Goal: Find contact information: Find contact information

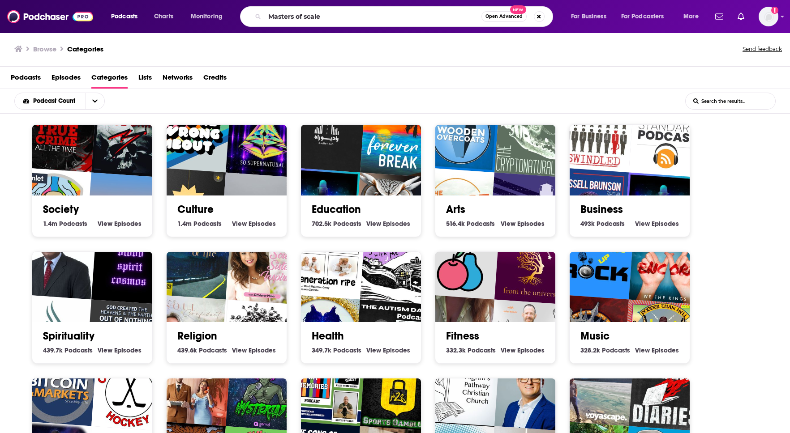
click at [340, 19] on input "Masters of scale" at bounding box center [373, 16] width 217 height 14
type input "Masters of scale"
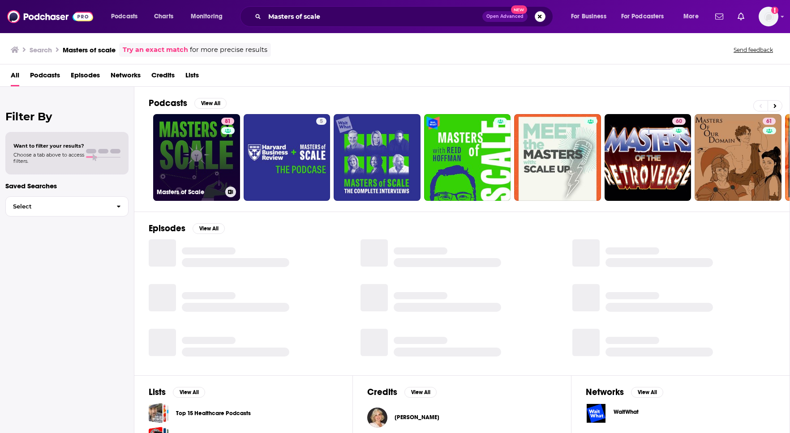
click at [190, 135] on link "81 Masters of Scale" at bounding box center [196, 157] width 87 height 87
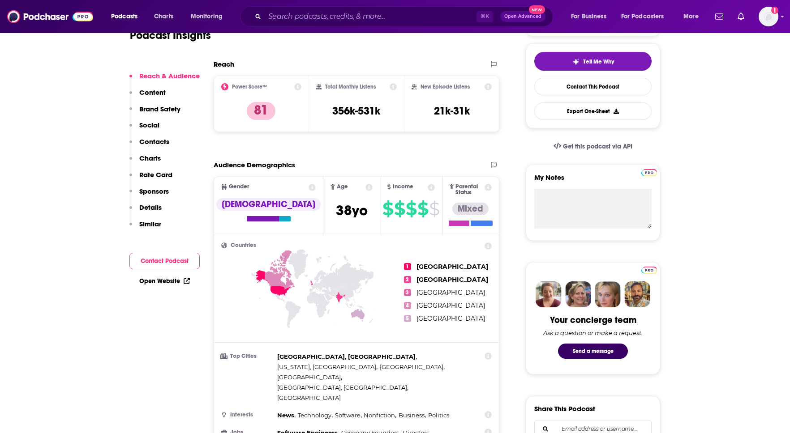
scroll to position [285, 0]
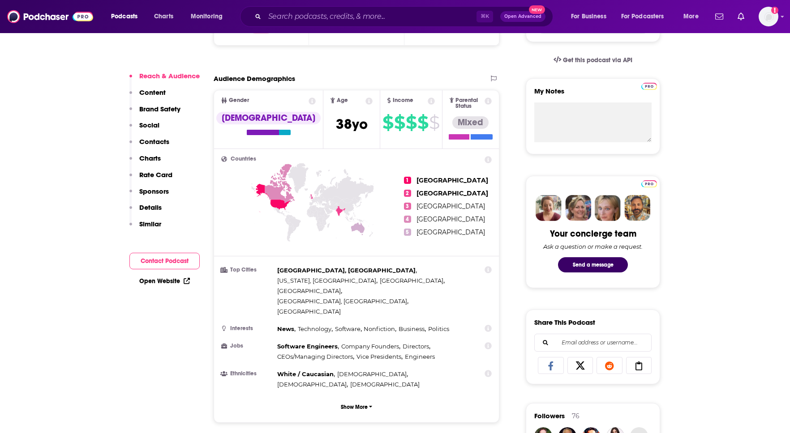
drag, startPoint x: 359, startPoint y: 225, endPoint x: 385, endPoint y: 232, distance: 26.6
click at [359, 225] on icon at bounding box center [357, 228] width 13 height 13
click at [390, 235] on icon at bounding box center [312, 218] width 183 height 111
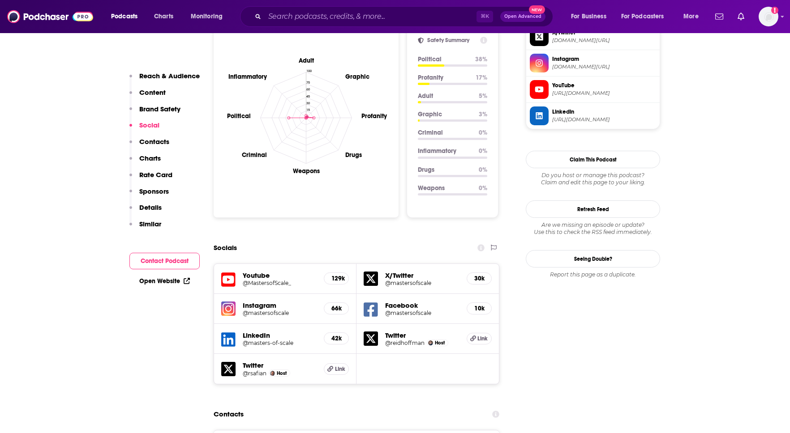
scroll to position [894, 0]
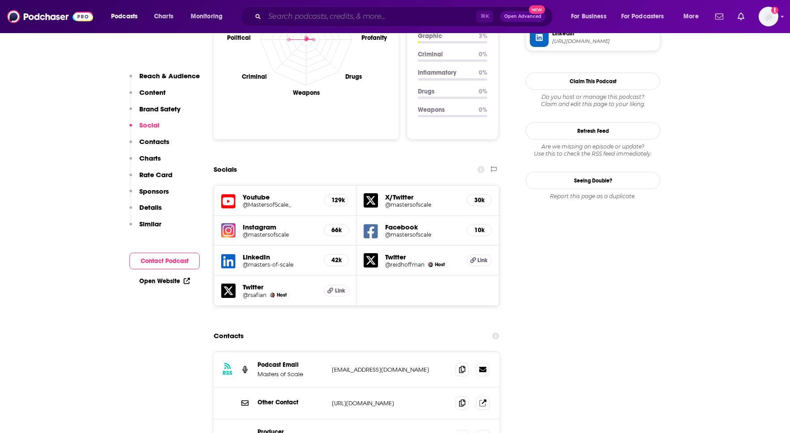
click at [315, 20] on input "Search podcasts, credits, & more..." at bounding box center [371, 16] width 212 height 14
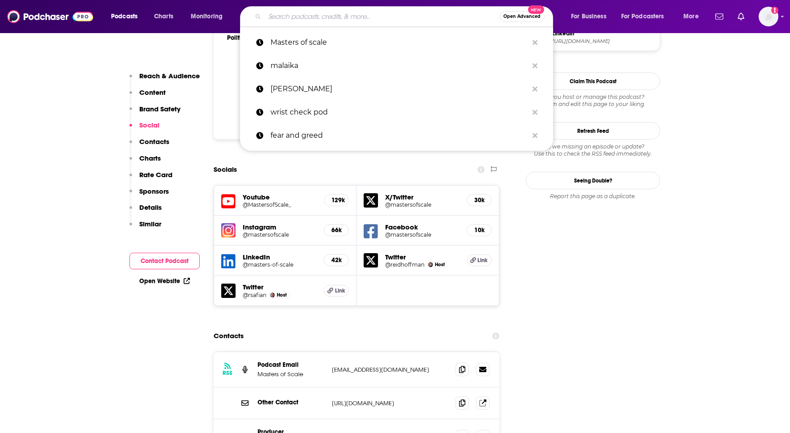
paste input "This Week in Startups"
type input "This Week in Startups"
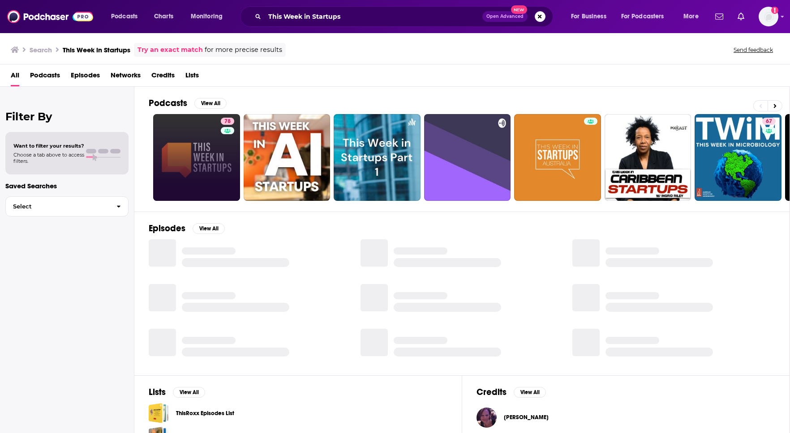
click at [192, 157] on link "78" at bounding box center [196, 157] width 87 height 87
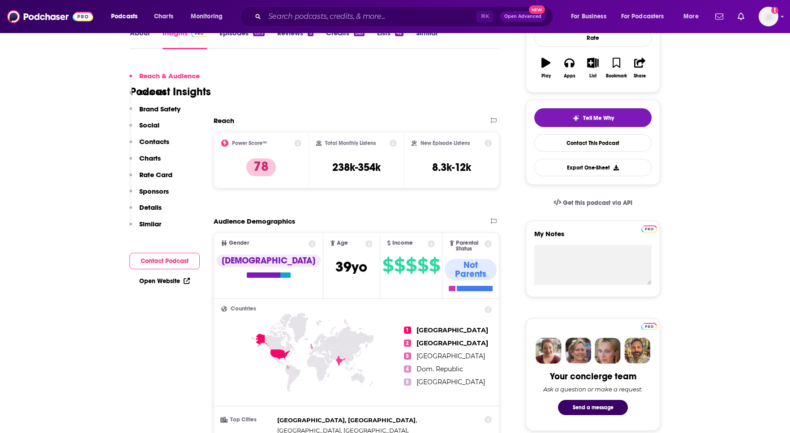
scroll to position [388, 0]
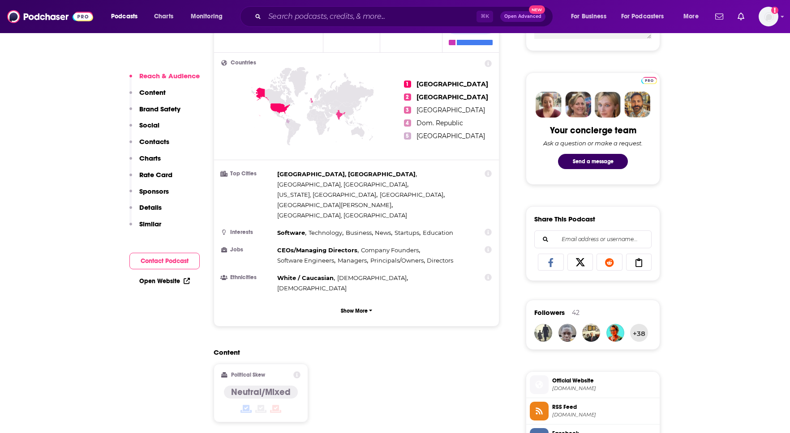
drag, startPoint x: 366, startPoint y: 120, endPoint x: 360, endPoint y: 119, distance: 5.8
click at [366, 120] on icon at bounding box center [312, 122] width 183 height 111
click at [359, 126] on icon at bounding box center [357, 132] width 13 height 13
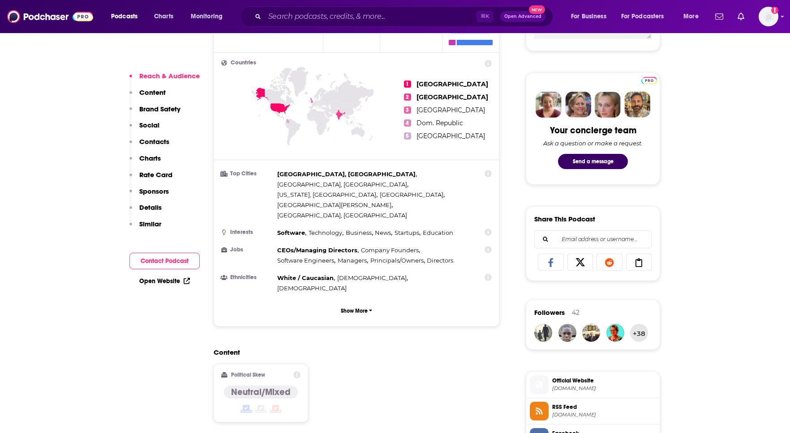
click at [359, 126] on icon at bounding box center [357, 132] width 13 height 13
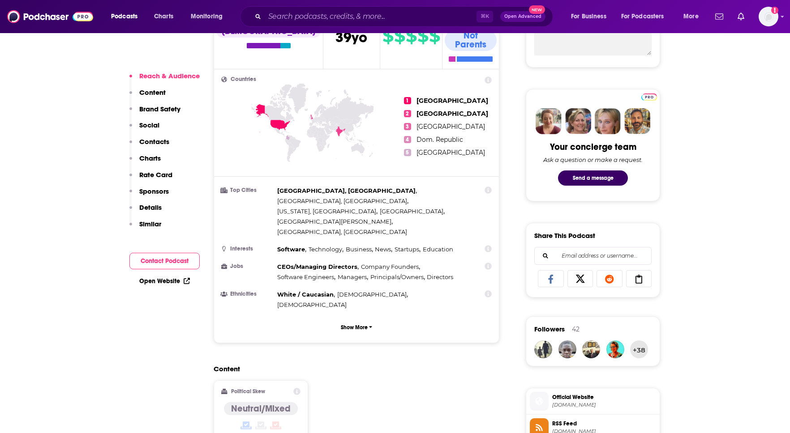
scroll to position [373, 0]
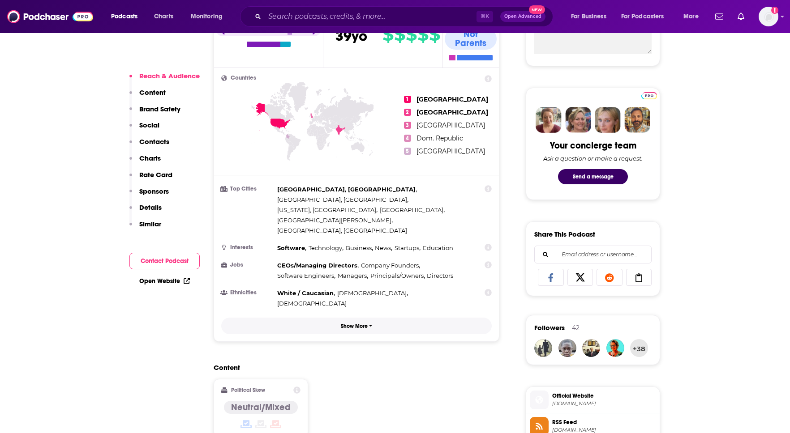
click at [362, 318] on button "Show More" at bounding box center [356, 326] width 270 height 17
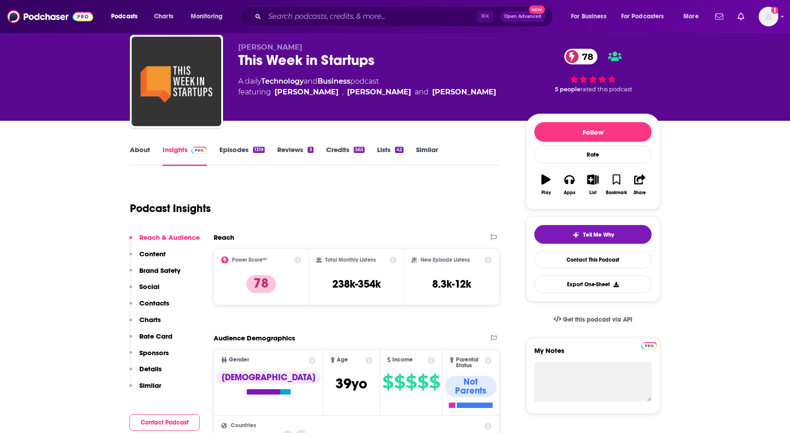
scroll to position [0, 0]
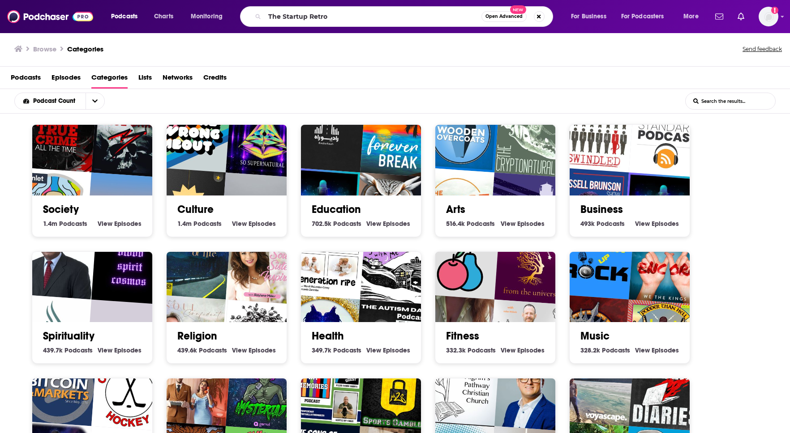
type input "The Startup Retro"
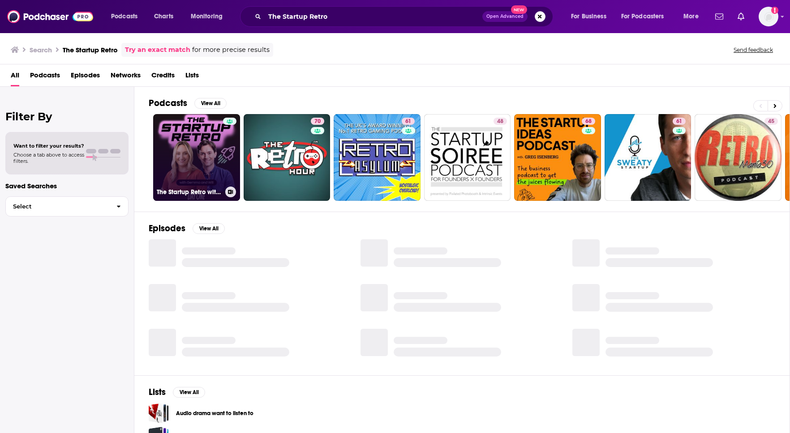
click at [190, 140] on link "The Startup Retro with Gemma Clancy & Will Richards" at bounding box center [196, 157] width 87 height 87
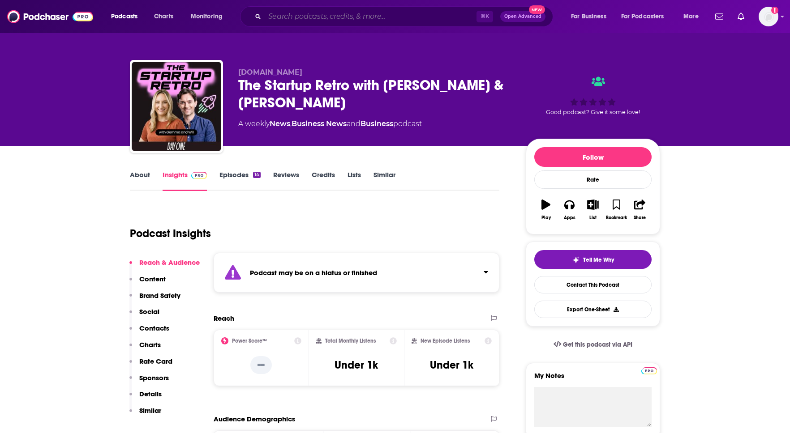
click at [319, 11] on input "Search podcasts, credits, & more..." at bounding box center [371, 16] width 212 height 14
paste input "Startup Daily:"
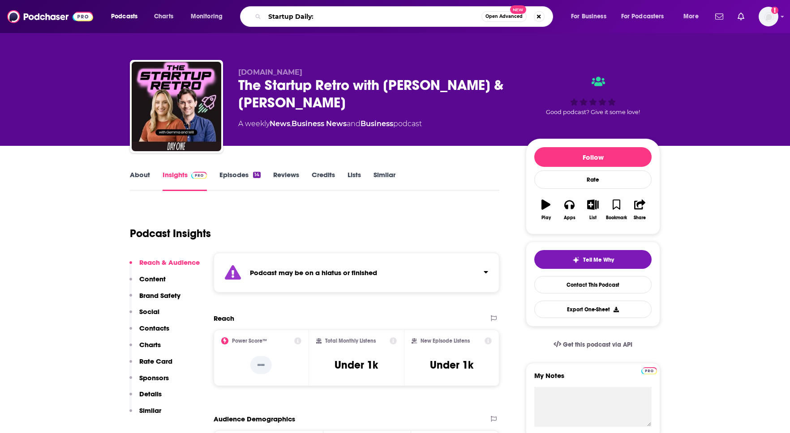
type input "Startup Daily"
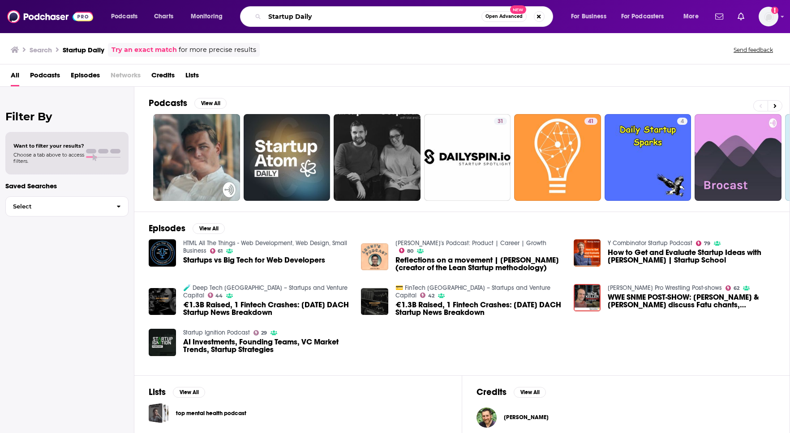
click at [302, 16] on input "Startup Daily" at bounding box center [373, 16] width 217 height 14
paste input "Australian Business Podcast:"
type input "Australian Business Podcast"
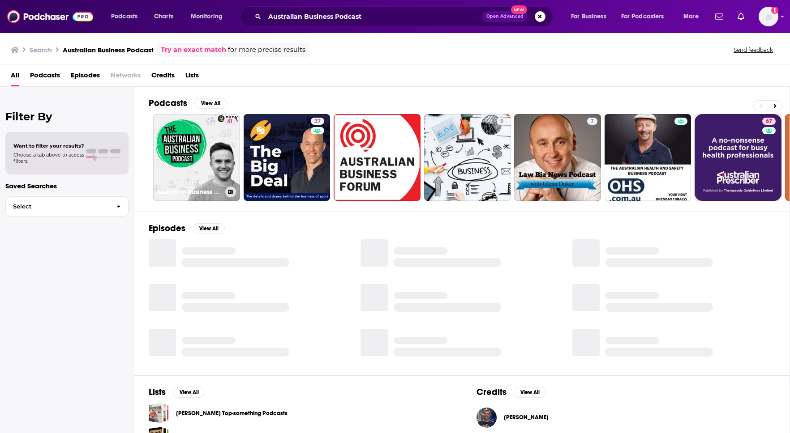
click at [188, 146] on link "41 Australian Business Podcast" at bounding box center [196, 157] width 87 height 87
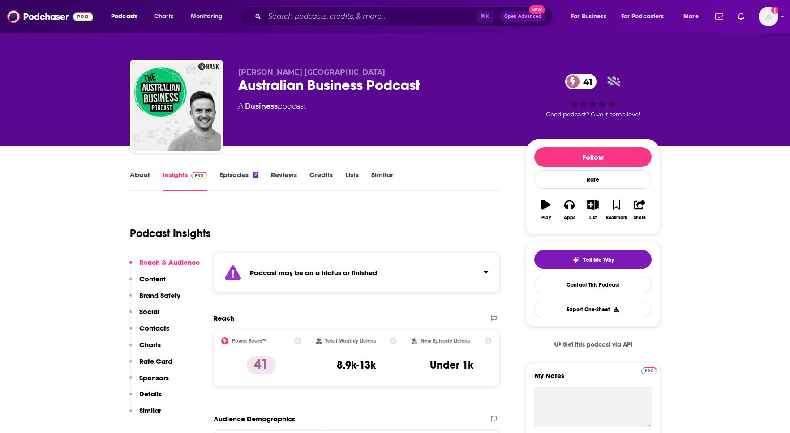
click at [414, 88] on div "Australian Business Podcast 41" at bounding box center [374, 85] width 273 height 17
click at [331, 77] on div "Australian Business Podcast 41" at bounding box center [374, 85] width 273 height 17
copy div "Australian Business Podcast 41"
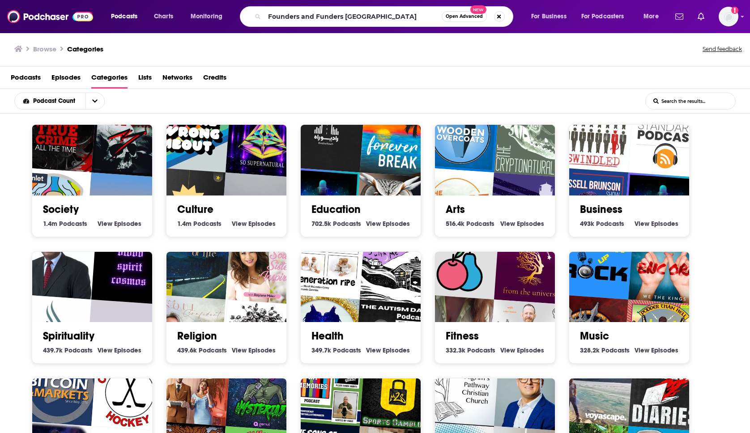
type input "Founders and Funders [GEOGRAPHIC_DATA]"
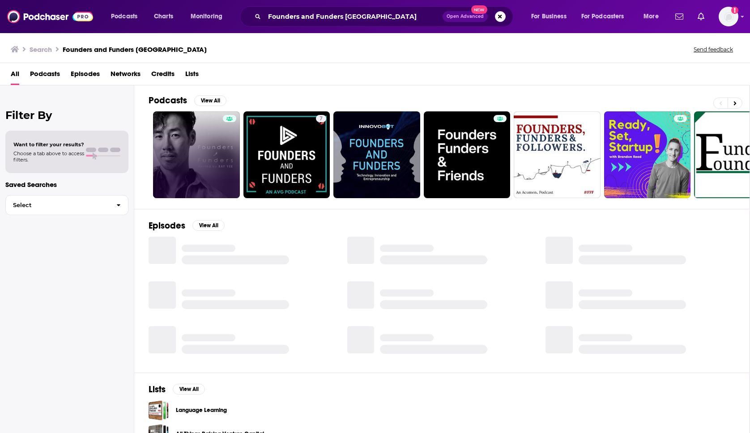
click at [169, 125] on link at bounding box center [196, 154] width 87 height 87
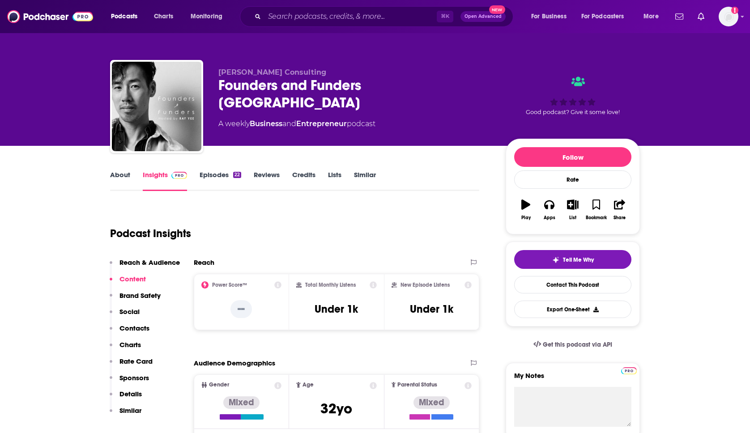
click at [225, 175] on link "Episodes 22" at bounding box center [221, 181] width 42 height 21
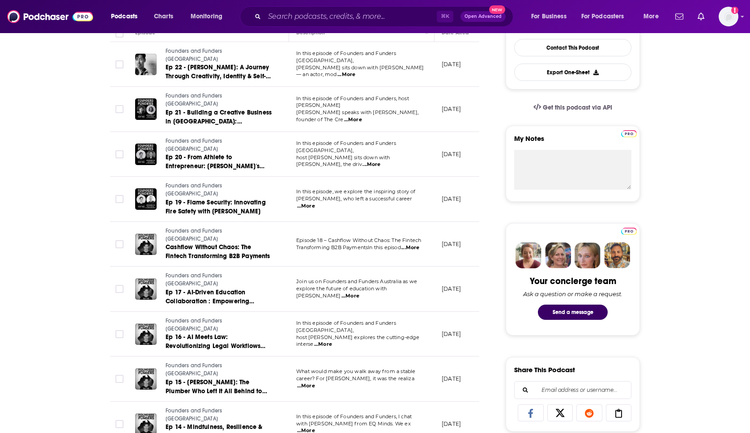
scroll to position [238, 0]
click at [362, 116] on span "...More" at bounding box center [353, 119] width 18 height 7
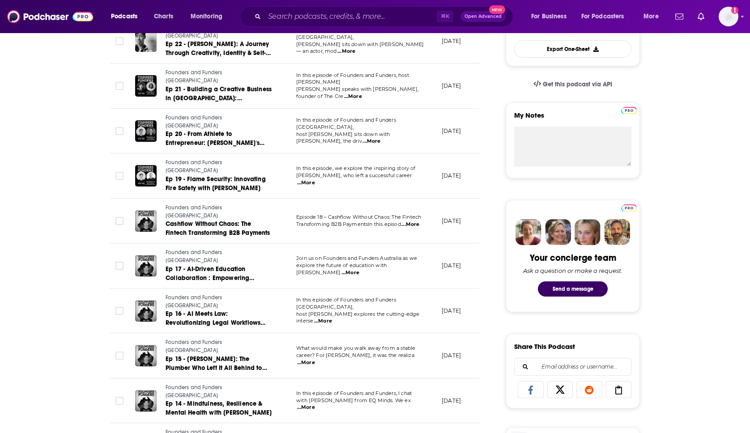
scroll to position [286, 0]
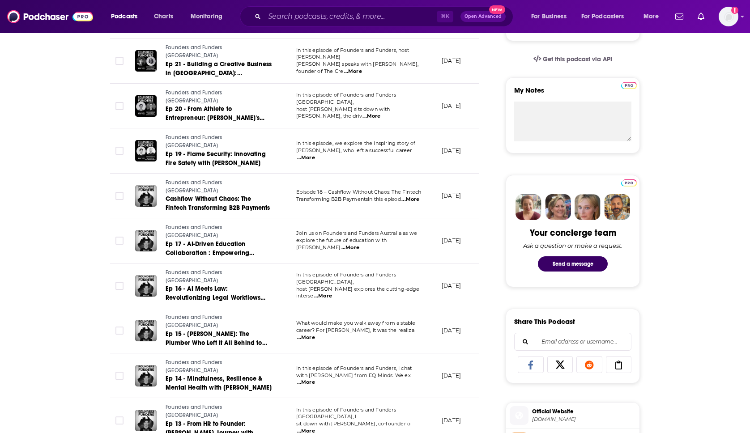
click at [359, 244] on span "...More" at bounding box center [351, 247] width 18 height 7
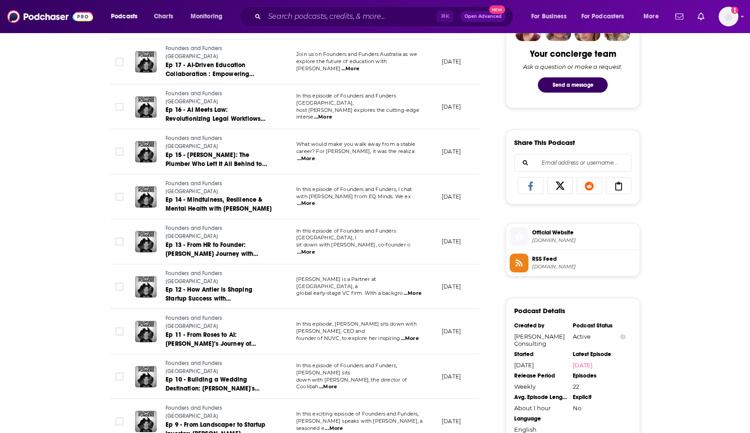
scroll to position [510, 0]
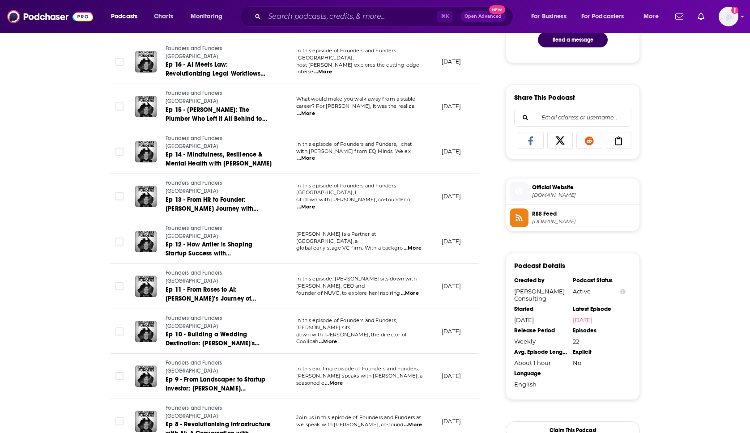
click at [416, 245] on span "...More" at bounding box center [413, 248] width 18 height 7
click at [411, 245] on span "...More" at bounding box center [413, 248] width 18 height 7
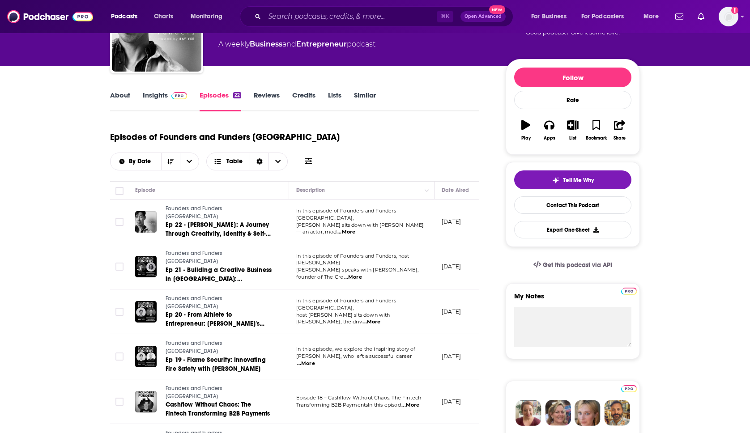
scroll to position [0, 0]
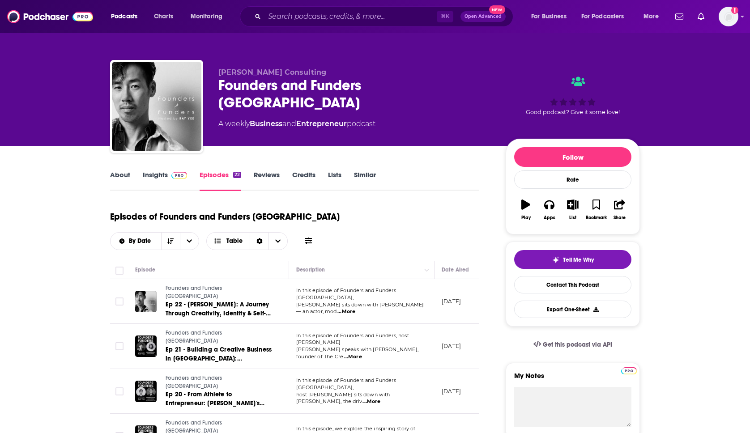
drag, startPoint x: 700, startPoint y: 253, endPoint x: 706, endPoint y: 253, distance: 6.3
click at [297, 85] on div "Founders and Funders [GEOGRAPHIC_DATA]" at bounding box center [354, 94] width 273 height 35
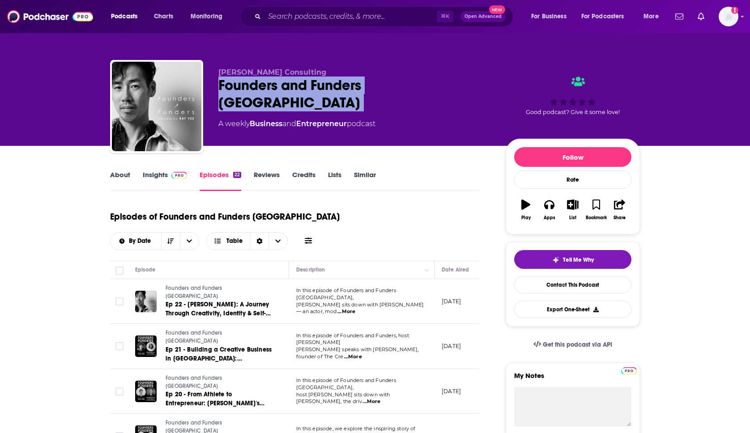
click at [297, 85] on div "Founders and Funders [GEOGRAPHIC_DATA]" at bounding box center [354, 94] width 273 height 35
copy div "Founders and Funders [GEOGRAPHIC_DATA]"
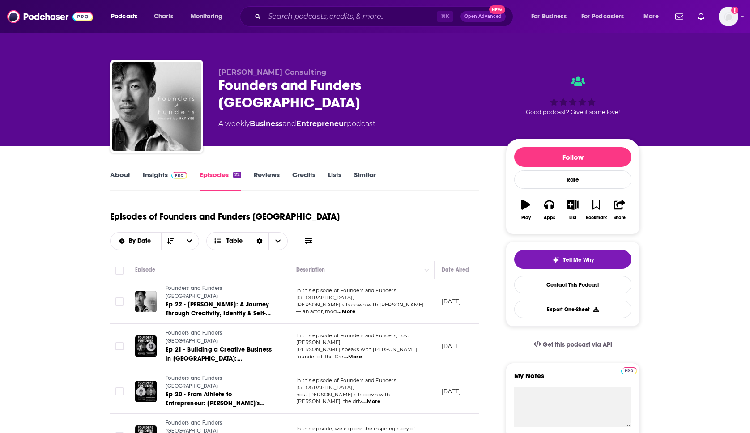
click at [424, 115] on div "[PERSON_NAME] Consulting Founders and Funders Australia A weekly Business and E…" at bounding box center [354, 104] width 273 height 72
click at [112, 179] on link "About" at bounding box center [120, 181] width 20 height 21
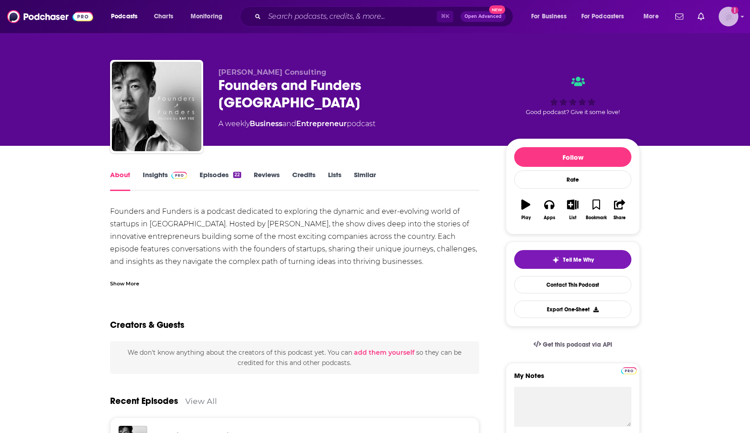
click at [722, 13] on img "Logged in as jhutchinson" at bounding box center [729, 17] width 20 height 20
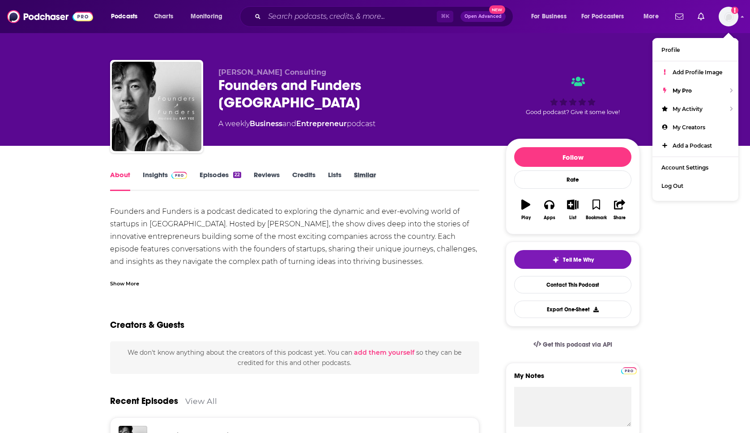
click at [388, 184] on div "Similar" at bounding box center [371, 181] width 34 height 21
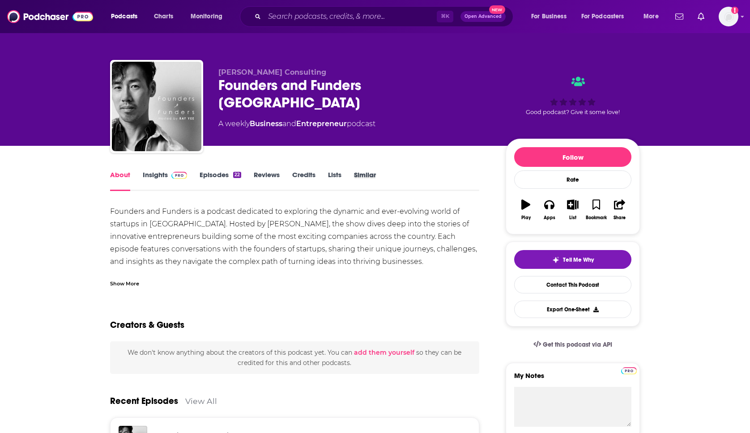
scroll to position [31, 0]
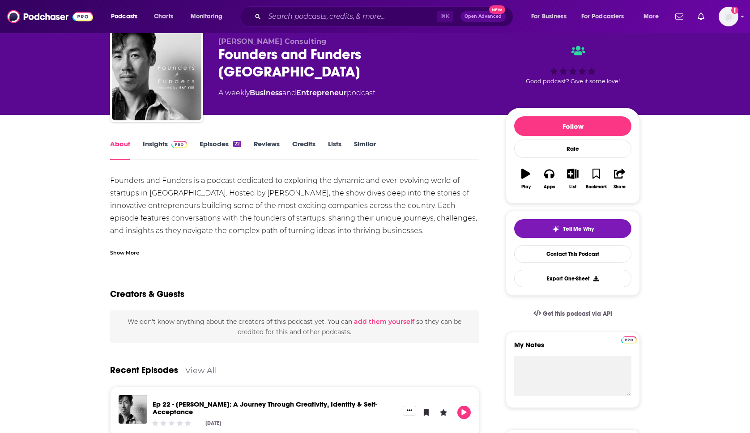
click at [557, 265] on div "Tell Me Why Contact This Podcast Export One-Sheet" at bounding box center [572, 253] width 117 height 68
click at [557, 254] on link "Contact This Podcast" at bounding box center [572, 253] width 117 height 17
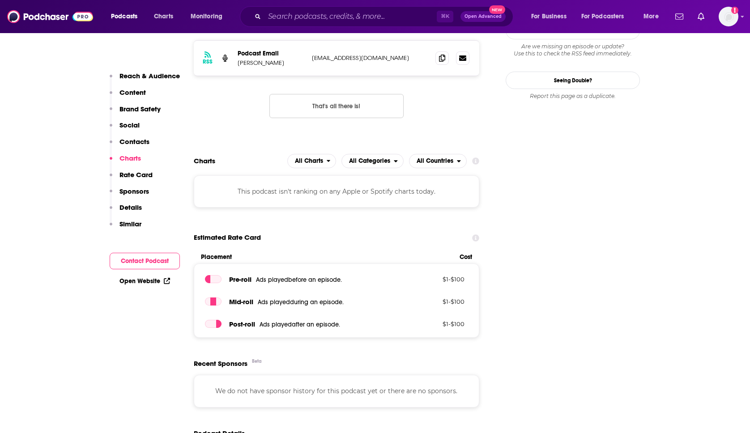
scroll to position [796, 0]
